Goal: Find contact information: Find contact information

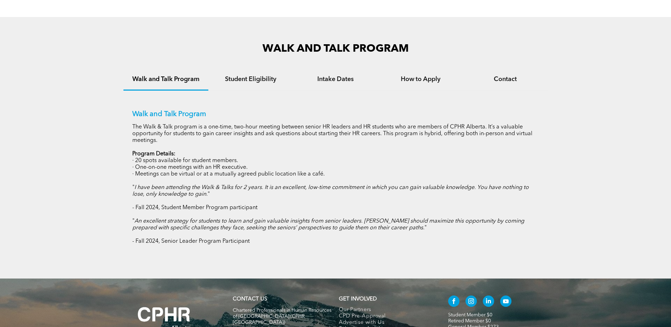
scroll to position [537, 0]
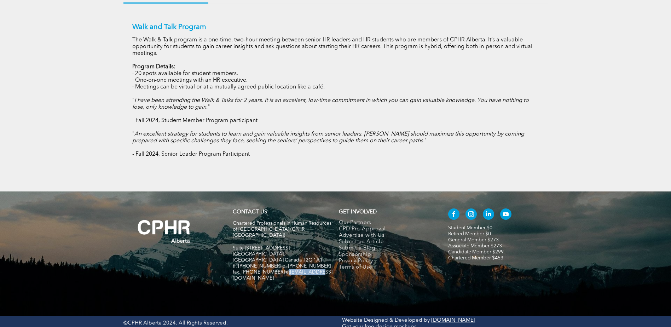
drag, startPoint x: 280, startPoint y: 256, endPoint x: 313, endPoint y: 257, distance: 33.6
click at [313, 270] on span "fax. [PHONE_NUMBER] e:[EMAIL_ADDRESS][DOMAIN_NAME]" at bounding box center [283, 275] width 100 height 11
drag, startPoint x: 313, startPoint y: 257, endPoint x: 310, endPoint y: 268, distance: 11.5
click at [310, 268] on div "CONTACT US Chartered Professionals in Human Resources of [GEOGRAPHIC_DATA] ([GE…" at bounding box center [283, 249] width 106 height 86
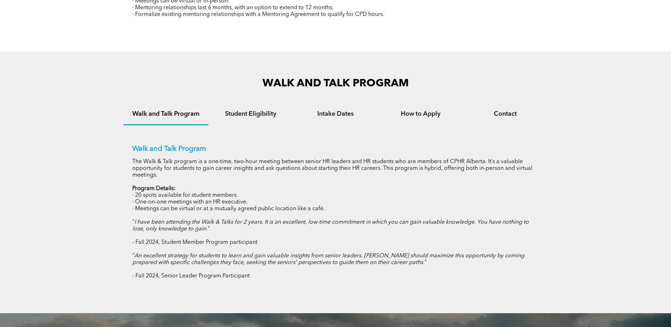
scroll to position [324, 0]
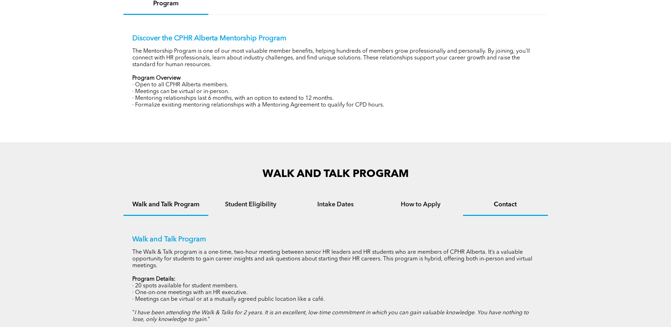
click at [514, 206] on h4 "Contact" at bounding box center [505, 205] width 72 height 8
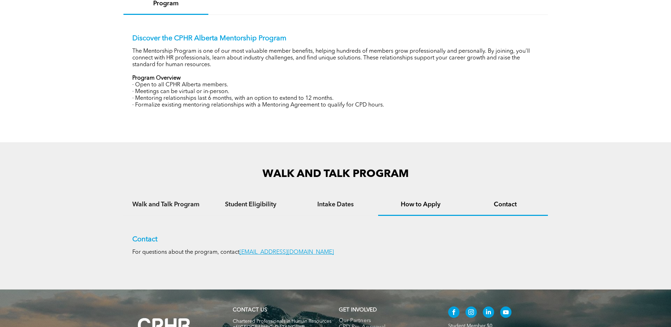
click at [426, 203] on h4 "How to Apply" at bounding box center [420, 205] width 72 height 8
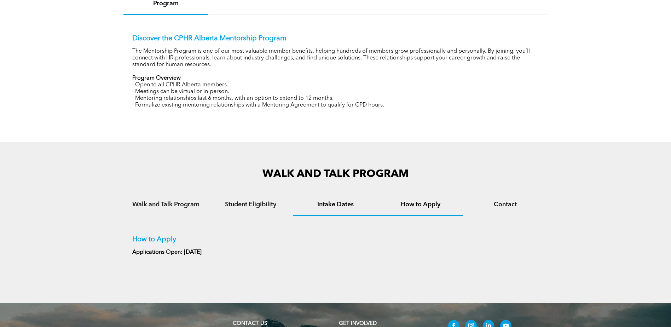
click at [336, 212] on div "Intake Dates" at bounding box center [335, 205] width 85 height 22
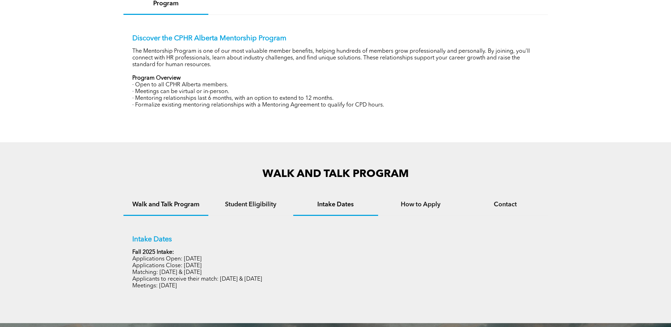
click at [173, 202] on h4 "Walk and Talk Program" at bounding box center [166, 205] width 72 height 8
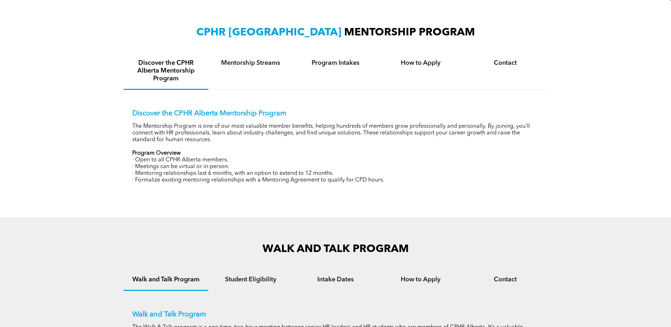
scroll to position [147, 0]
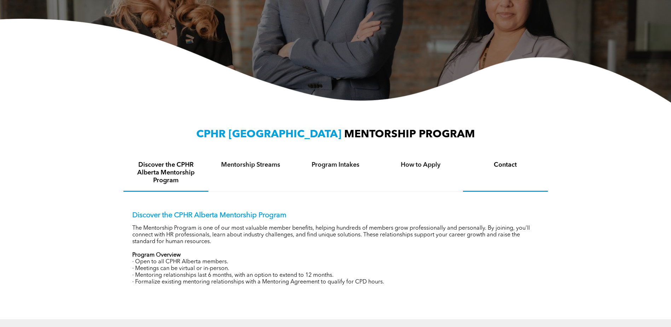
click at [520, 164] on h4 "Contact" at bounding box center [505, 165] width 72 height 8
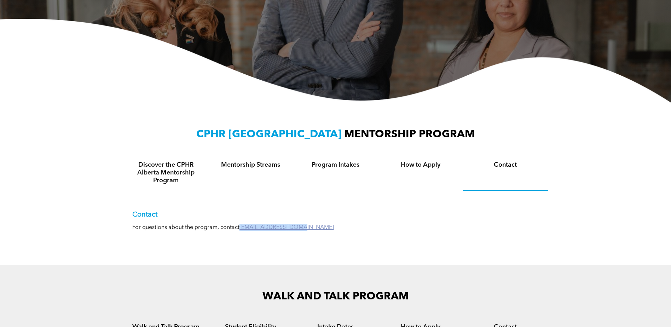
drag, startPoint x: 303, startPoint y: 226, endPoint x: 242, endPoint y: 228, distance: 60.9
click at [242, 228] on p "For questions about the program, contact [EMAIL_ADDRESS][DOMAIN_NAME]" at bounding box center [335, 227] width 407 height 7
copy link "[EMAIL_ADDRESS][DOMAIN_NAME]"
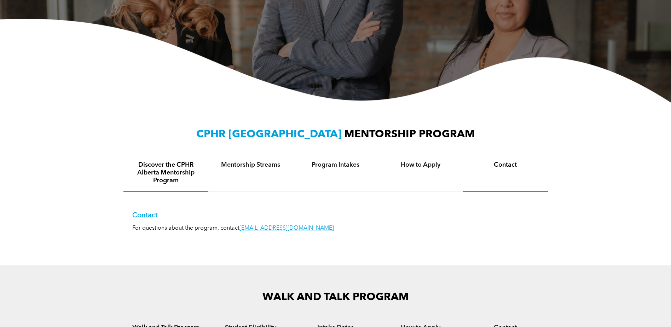
click at [175, 167] on h4 "Discover the CPHR Alberta Mentorship Program" at bounding box center [166, 172] width 72 height 23
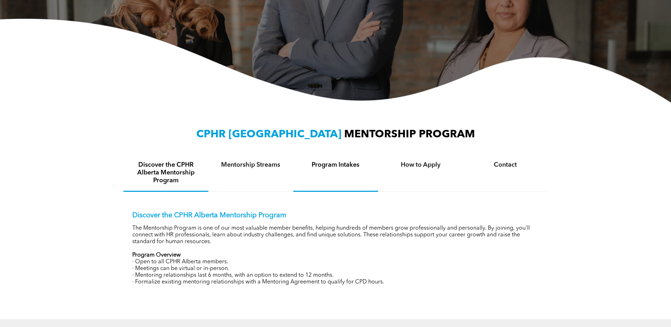
click at [351, 166] on h4 "Program Intakes" at bounding box center [336, 165] width 72 height 8
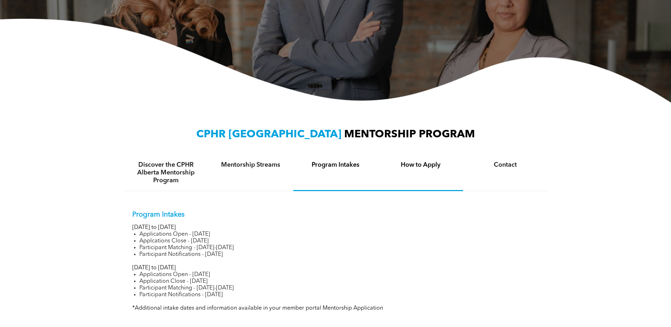
click at [408, 166] on h4 "How to Apply" at bounding box center [420, 165] width 72 height 8
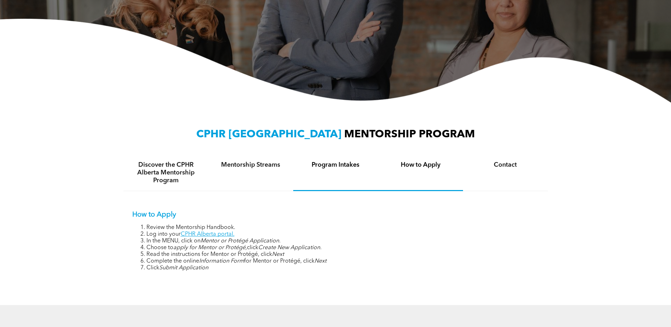
click at [363, 168] on h4 "Program Intakes" at bounding box center [336, 165] width 72 height 8
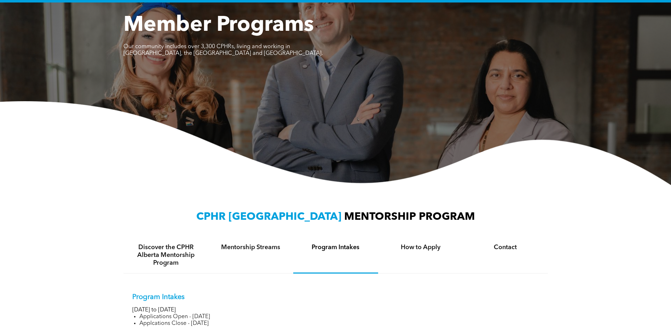
scroll to position [0, 0]
